Goal: Navigation & Orientation: Find specific page/section

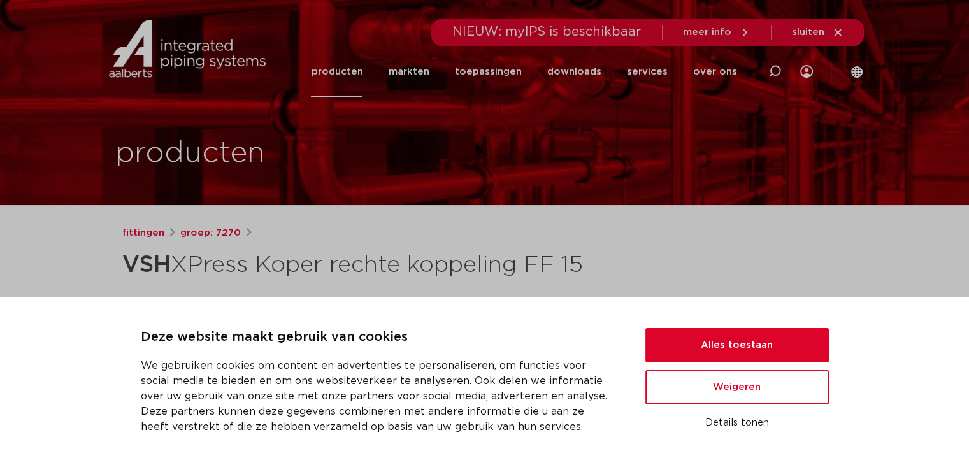
click at [363, 75] on link "producten" at bounding box center [337, 72] width 52 height 52
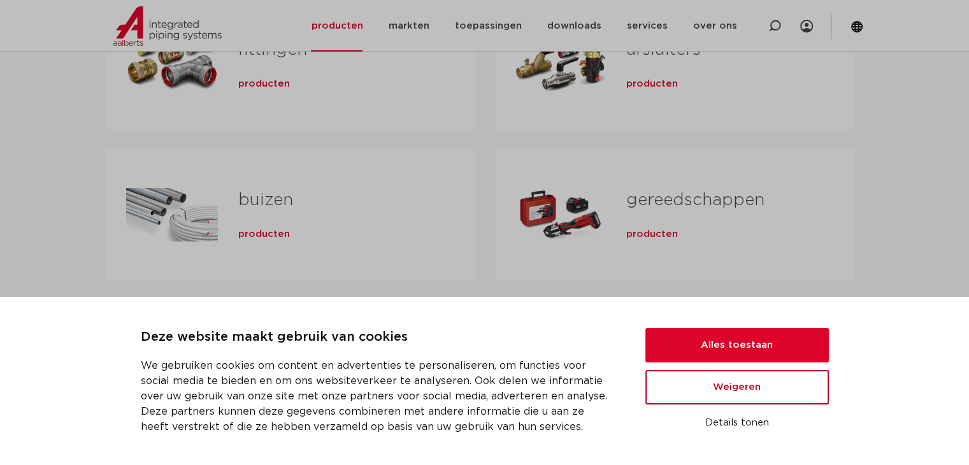
click at [787, 391] on button "Weigeren" at bounding box center [736, 387] width 183 height 34
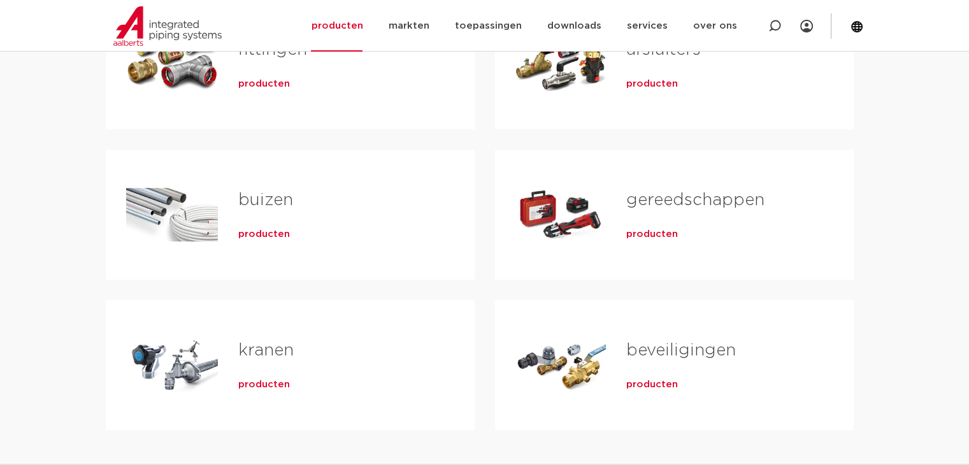
click at [270, 89] on span "producten" at bounding box center [264, 84] width 52 height 13
